Goal: Task Accomplishment & Management: Use online tool/utility

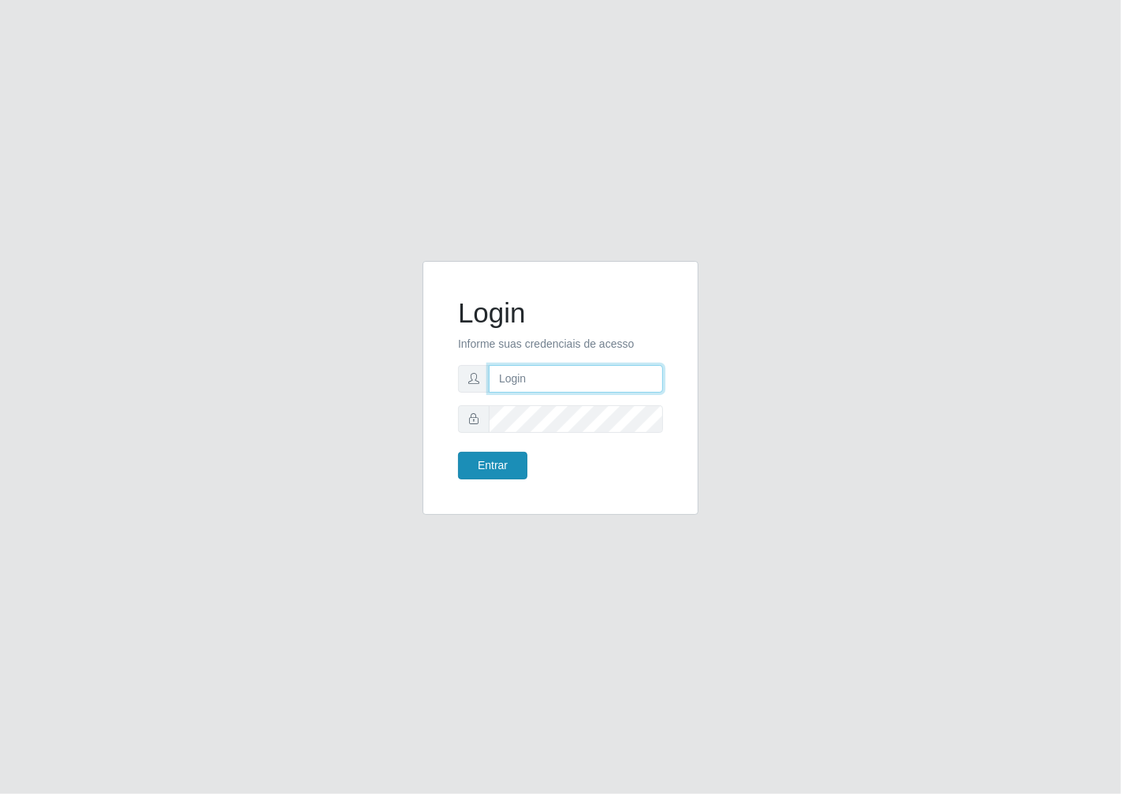
type input "janaina@iwof"
click at [497, 463] on button "Entrar" at bounding box center [492, 466] width 69 height 28
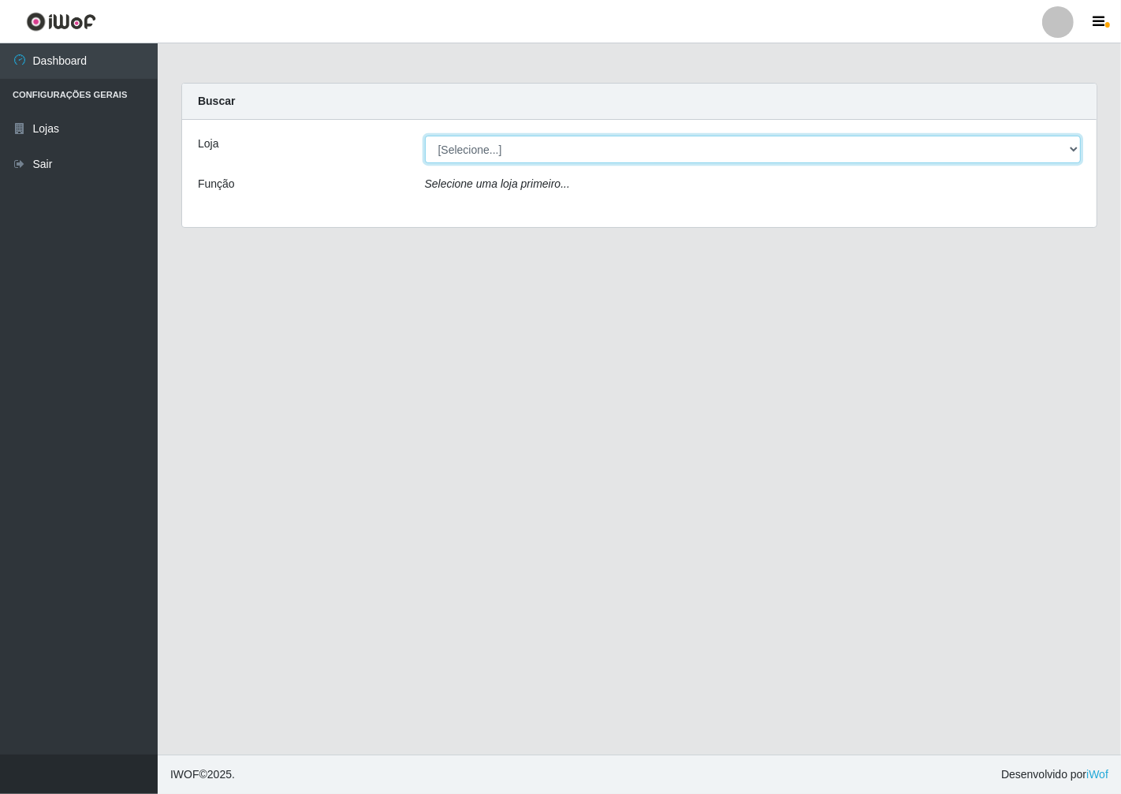
click at [1077, 147] on select "[Selecione...] Minimercado Filezão" at bounding box center [753, 150] width 657 height 28
select select "204"
click at [425, 136] on select "[Selecione...] Minimercado Filezão" at bounding box center [753, 150] width 657 height 28
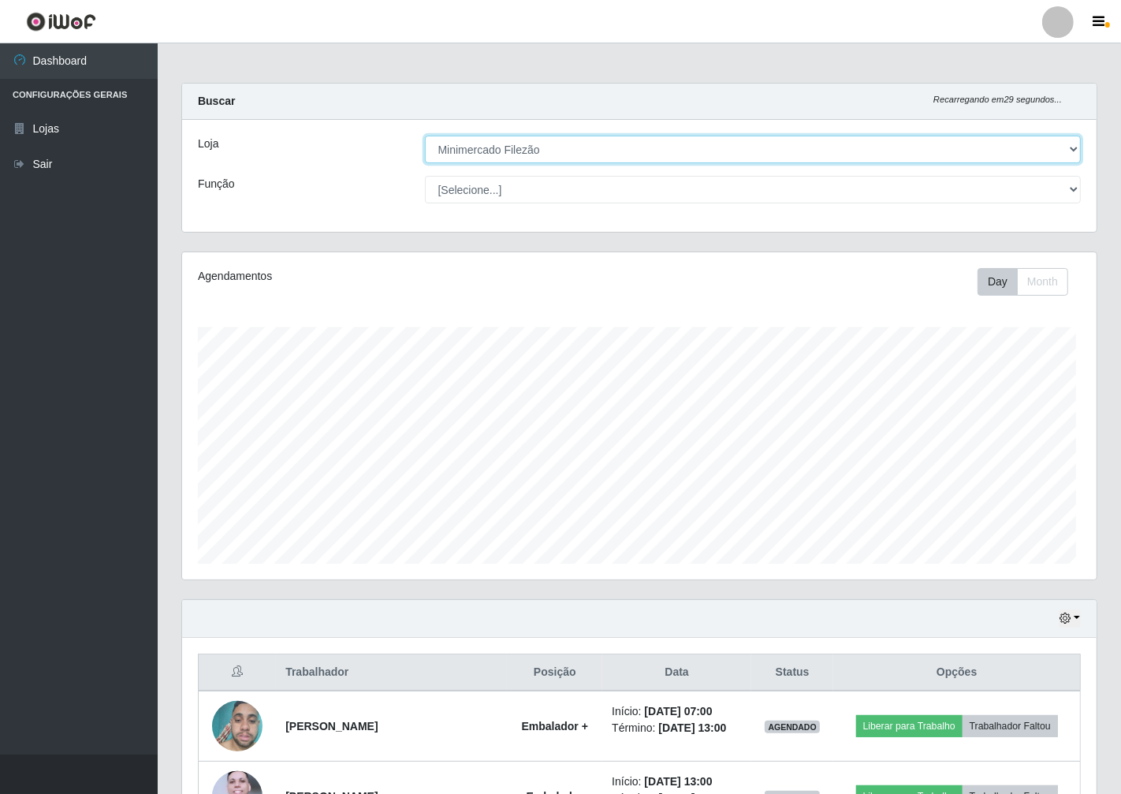
scroll to position [788195, 787612]
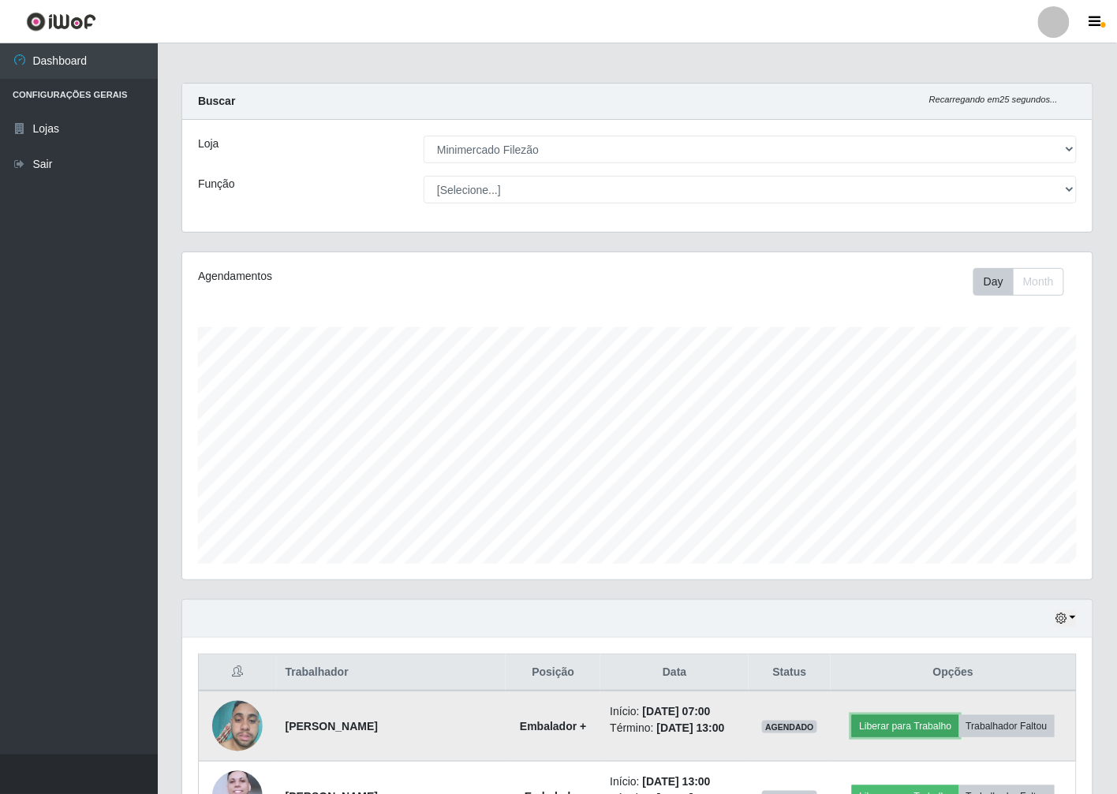
click at [902, 722] on button "Liberar para Trabalho" at bounding box center [905, 726] width 106 height 22
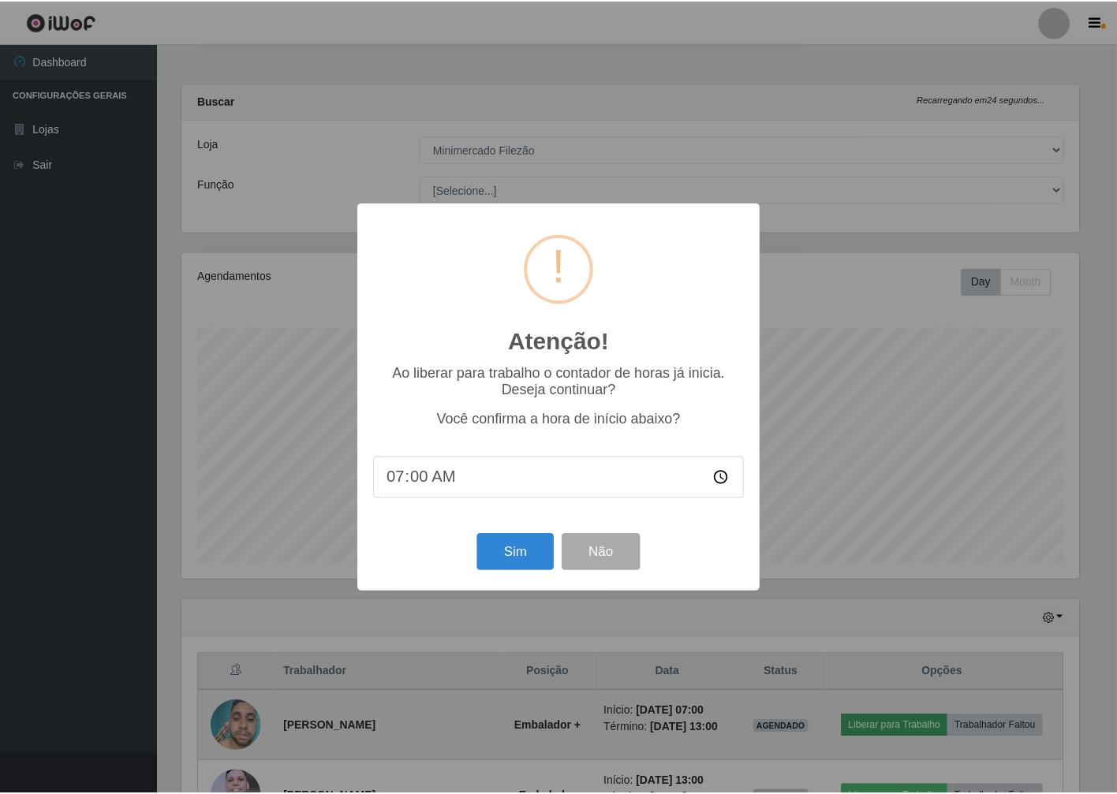
scroll to position [326, 900]
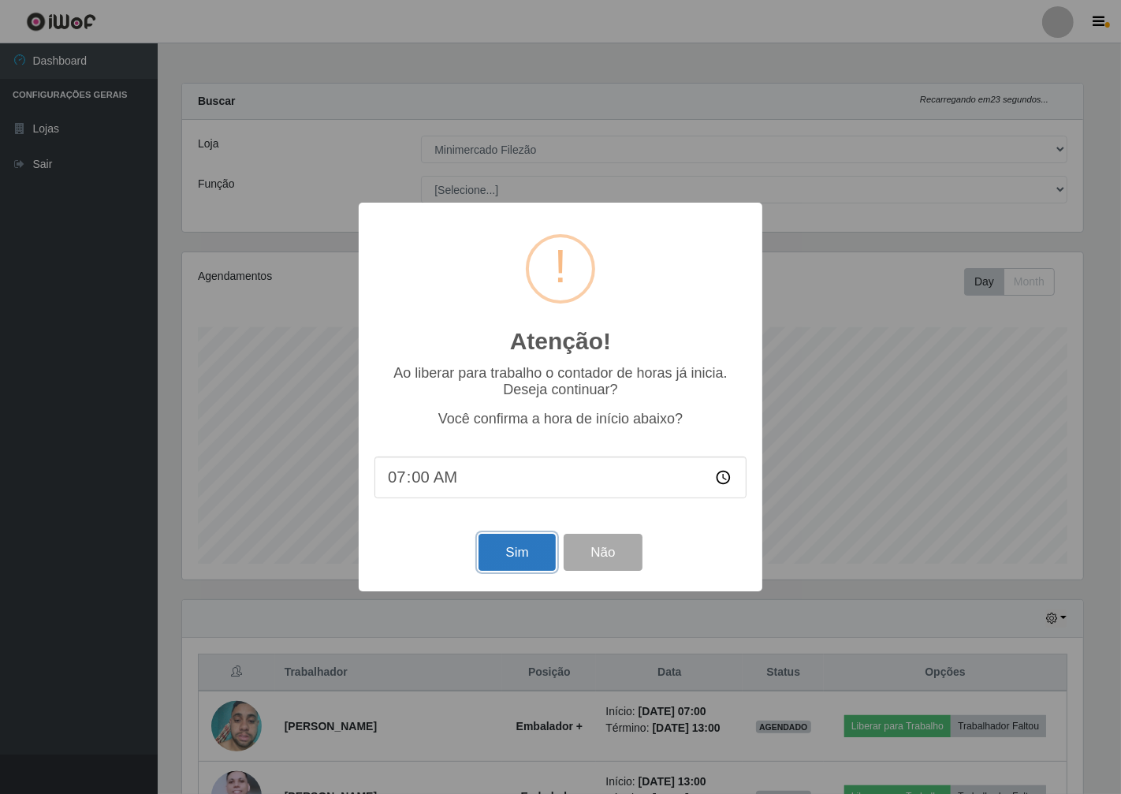
click at [513, 558] on button "Sim" at bounding box center [517, 552] width 76 height 37
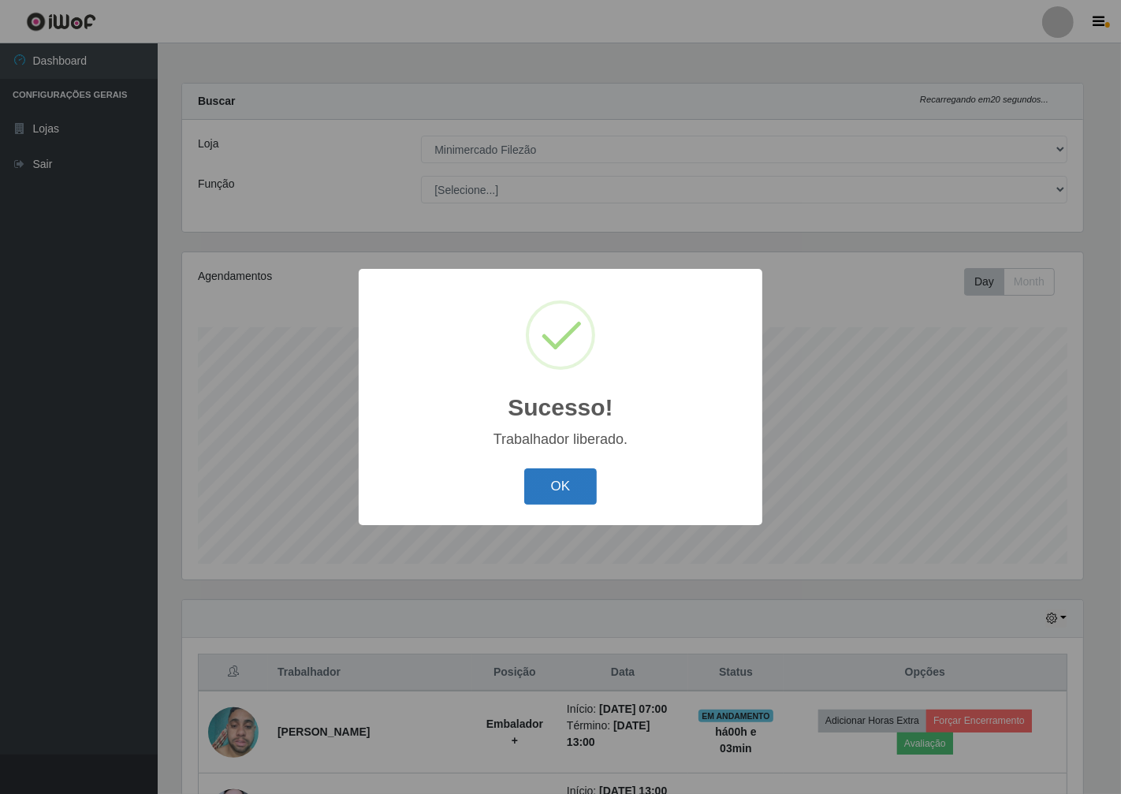
click at [562, 486] on button "OK" at bounding box center [560, 486] width 73 height 37
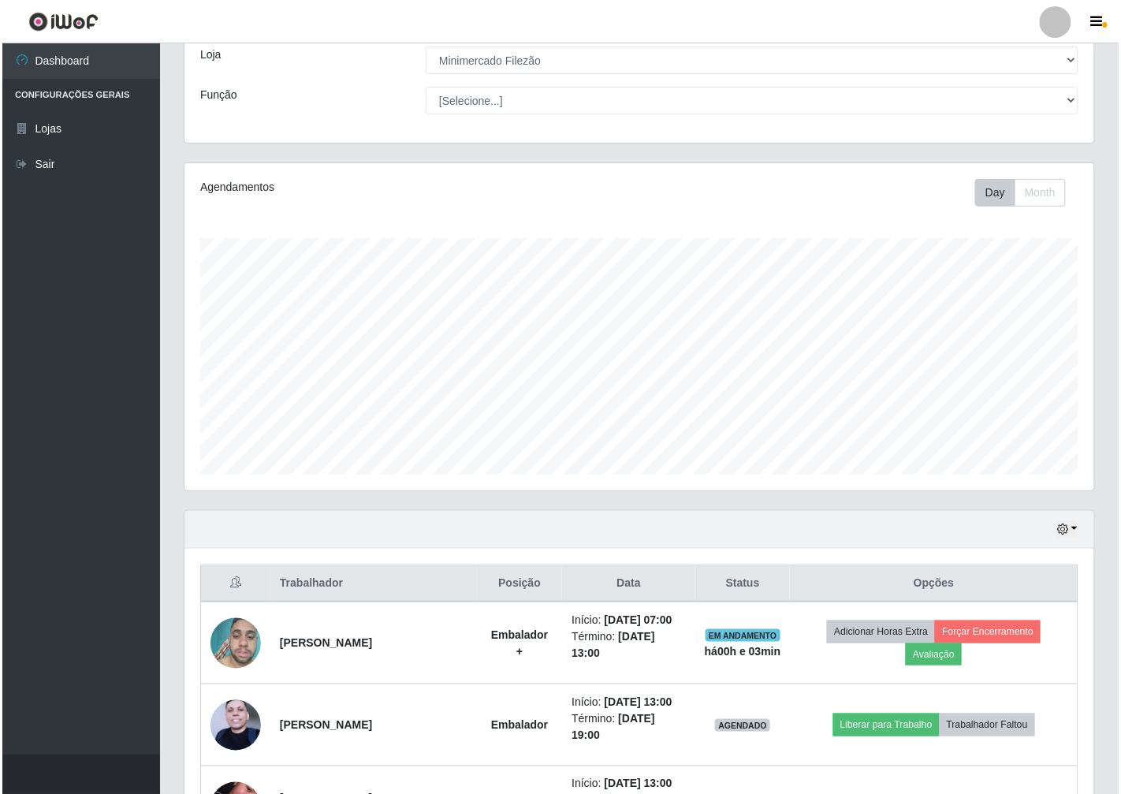
scroll to position [183, 0]
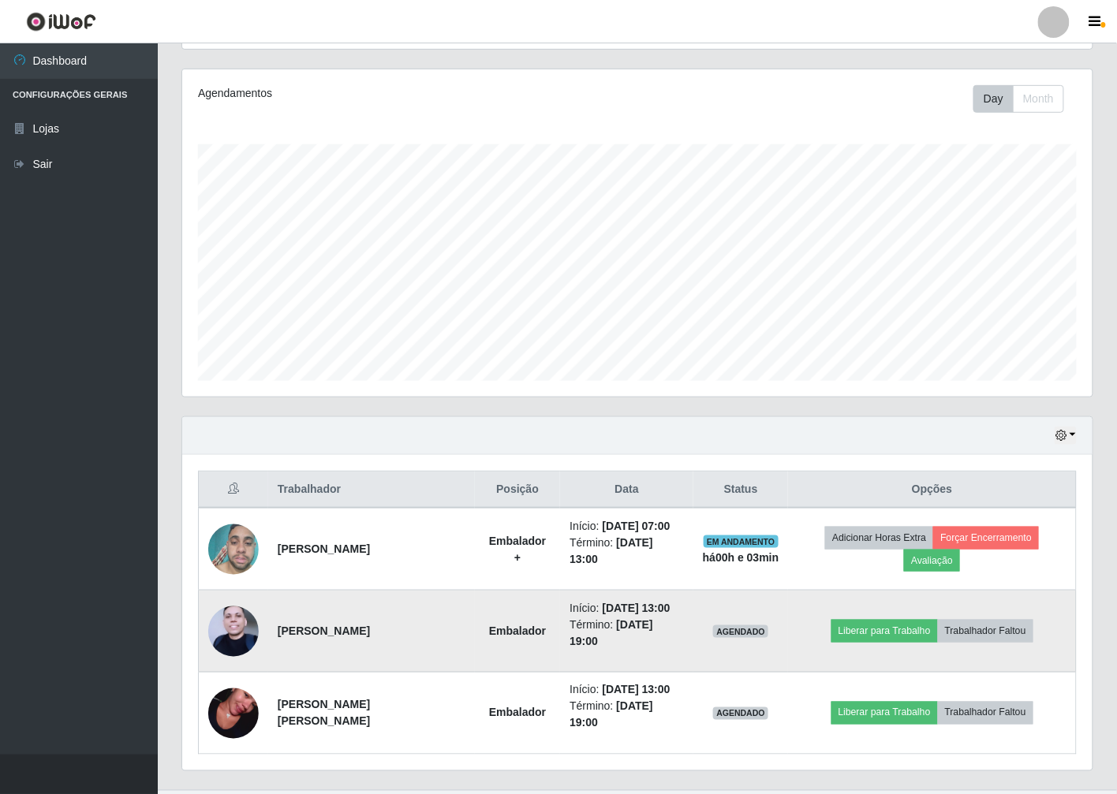
click at [232, 604] on img at bounding box center [233, 631] width 50 height 66
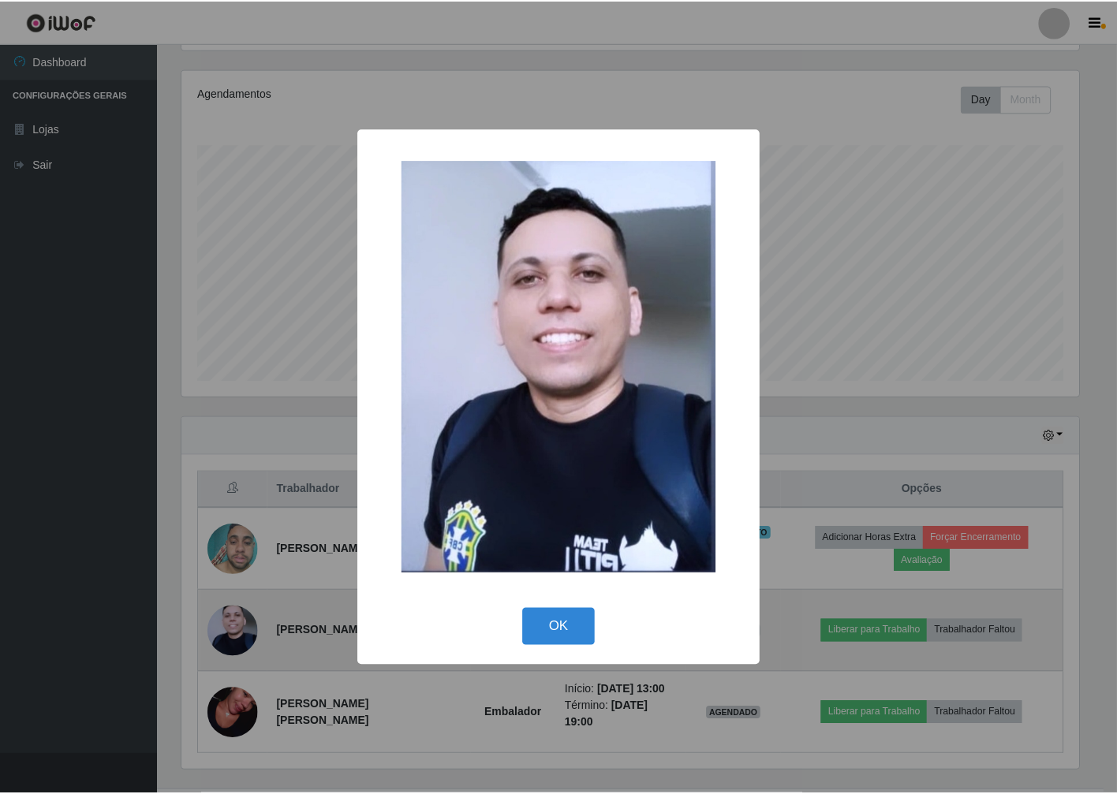
scroll to position [326, 900]
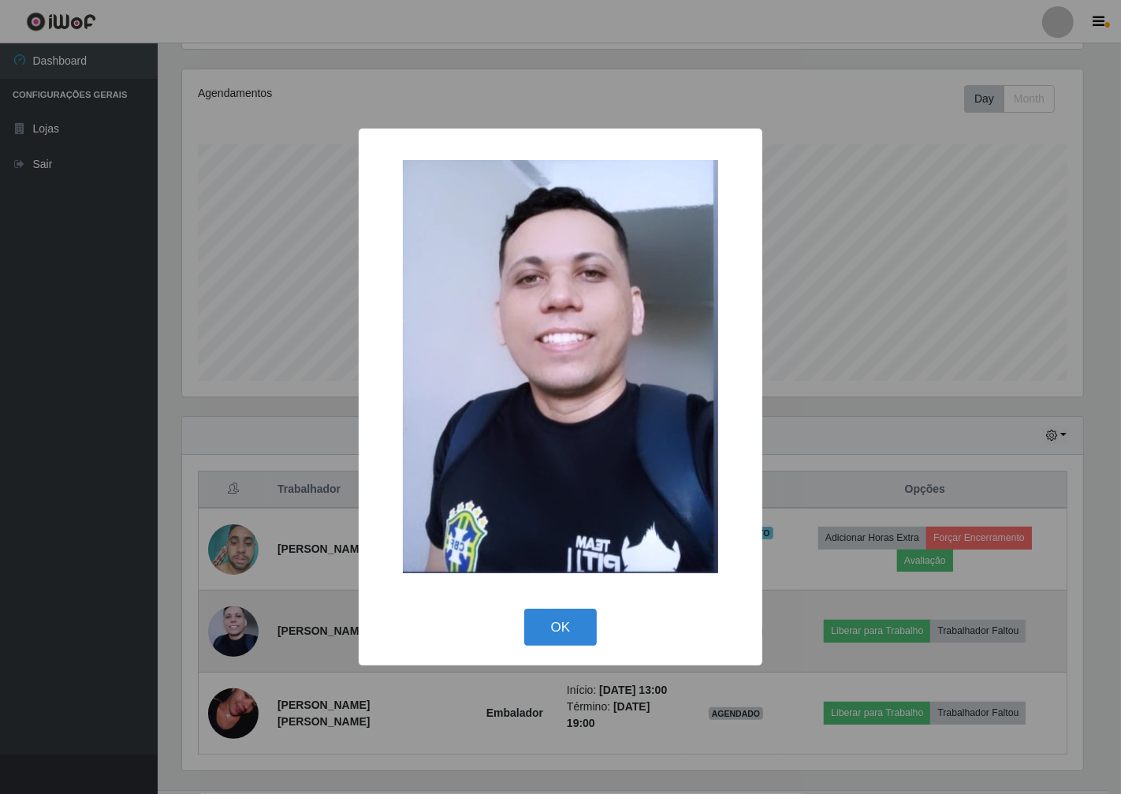
click at [232, 604] on div "× OK Cancel" at bounding box center [560, 397] width 1121 height 794
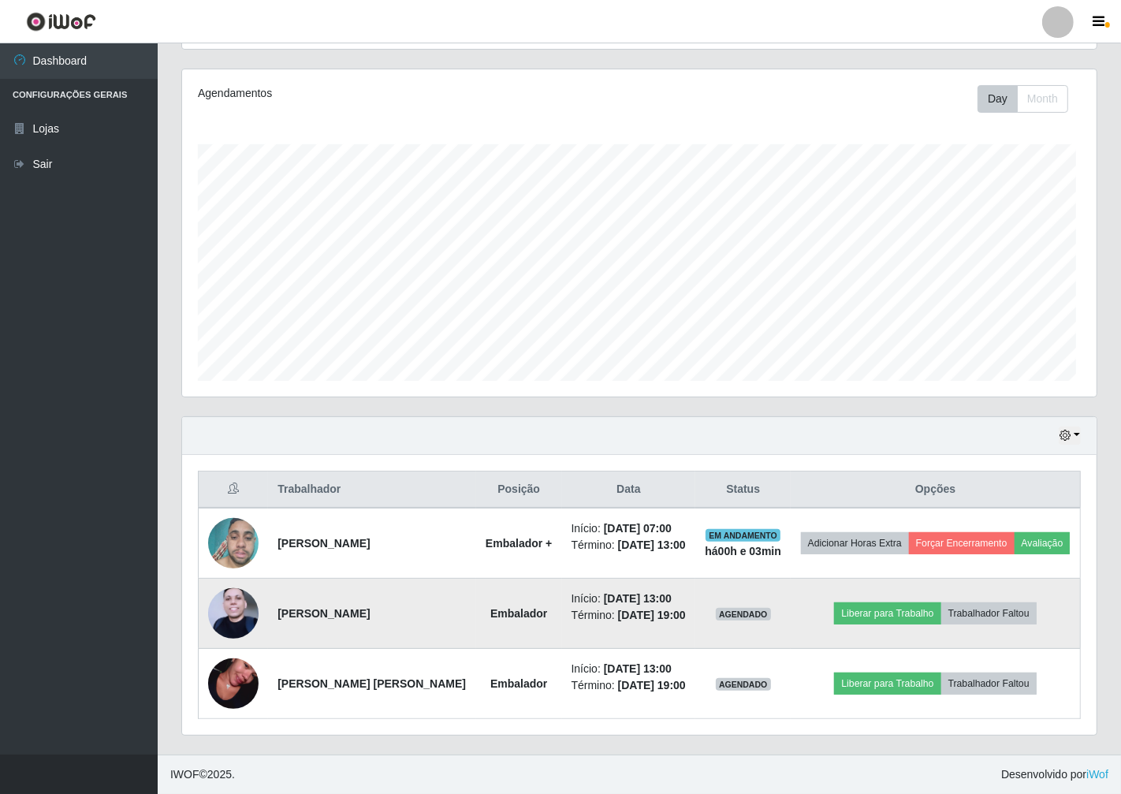
scroll to position [326, 910]
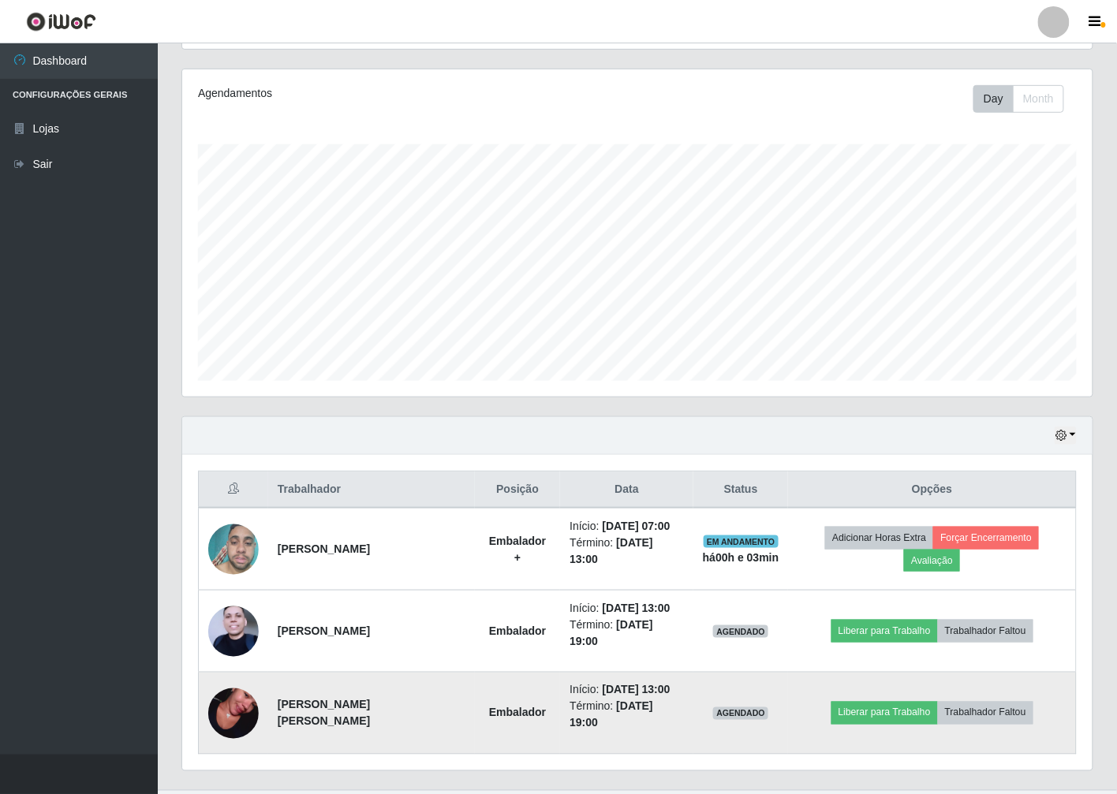
click at [230, 681] on img at bounding box center [233, 714] width 50 height 90
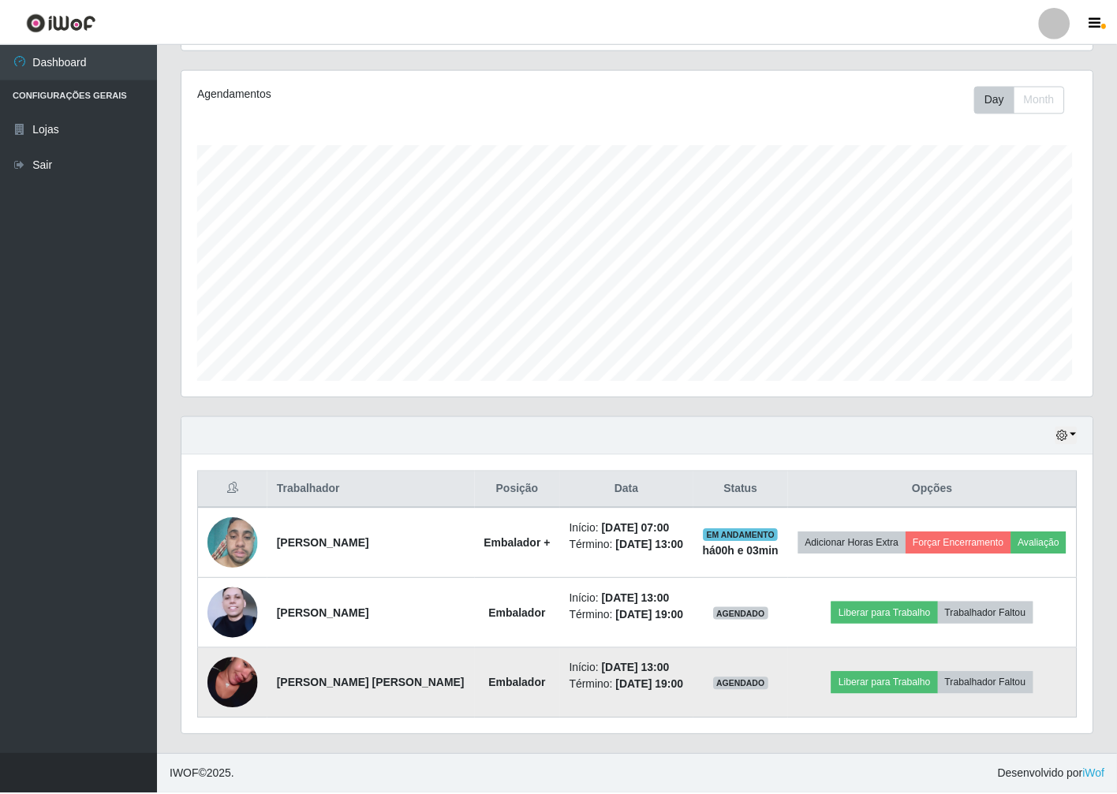
scroll to position [326, 900]
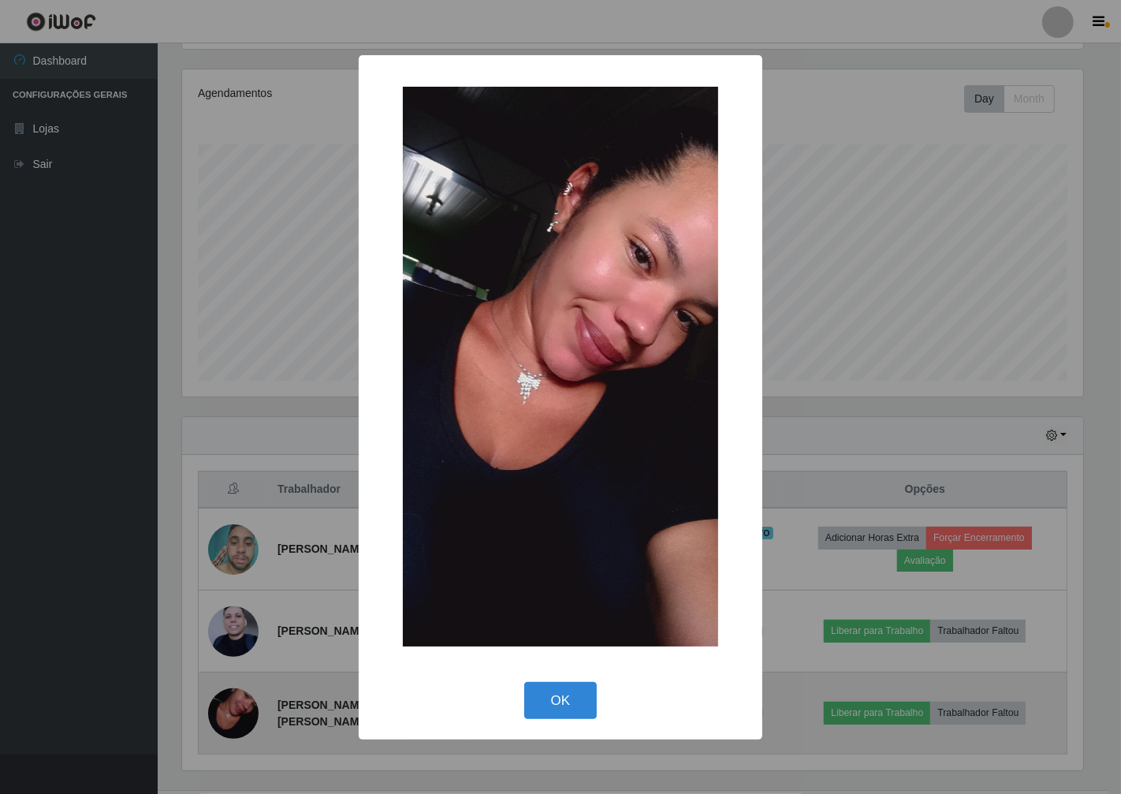
click at [230, 681] on div "× OK Cancel" at bounding box center [560, 397] width 1121 height 794
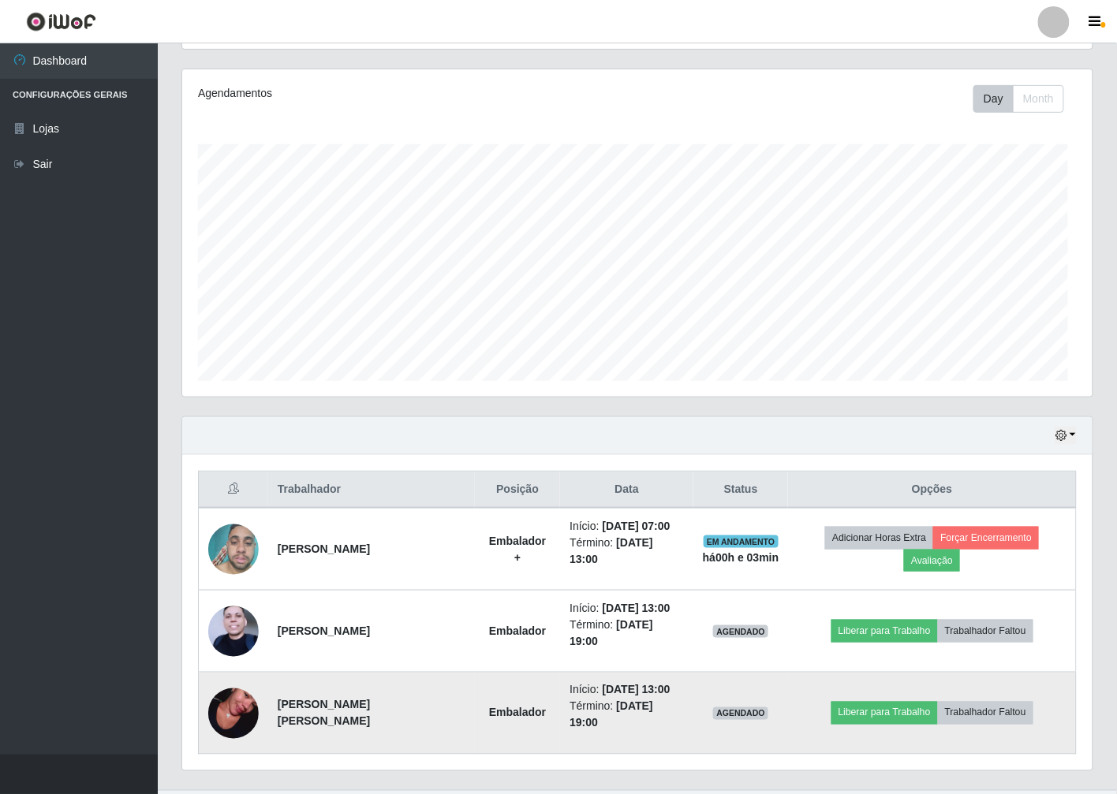
scroll to position [326, 910]
